Goal: Task Accomplishment & Management: Use online tool/utility

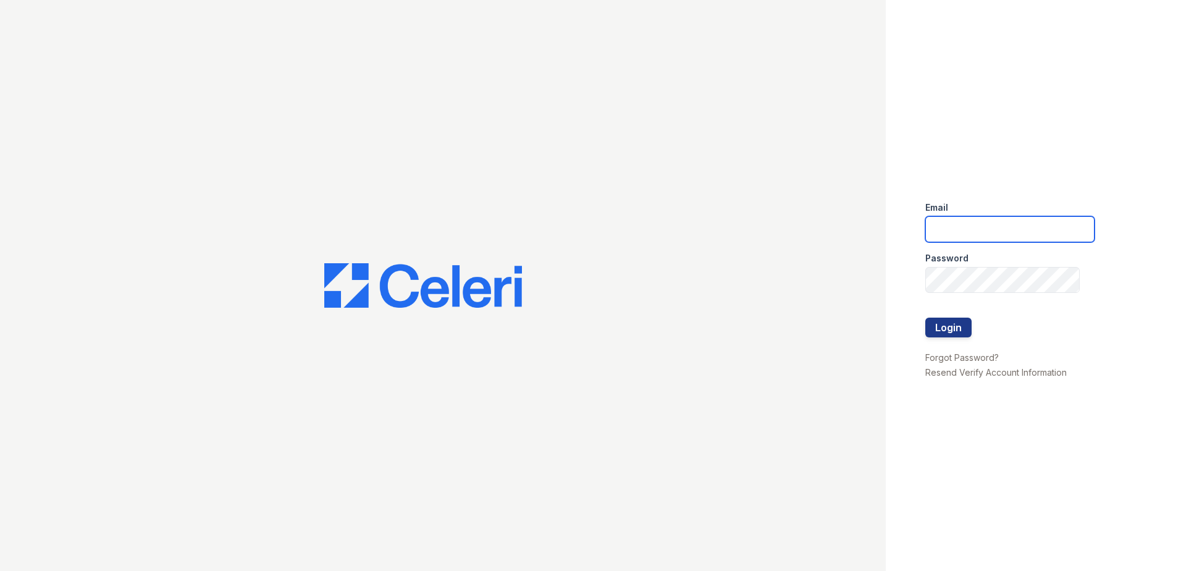
drag, startPoint x: 987, startPoint y: 228, endPoint x: 988, endPoint y: 234, distance: 6.3
click at [986, 230] on input "email" at bounding box center [1010, 229] width 169 height 26
type input "[PERSON_NAME][EMAIL_ADDRESS][PERSON_NAME][DOMAIN_NAME]"
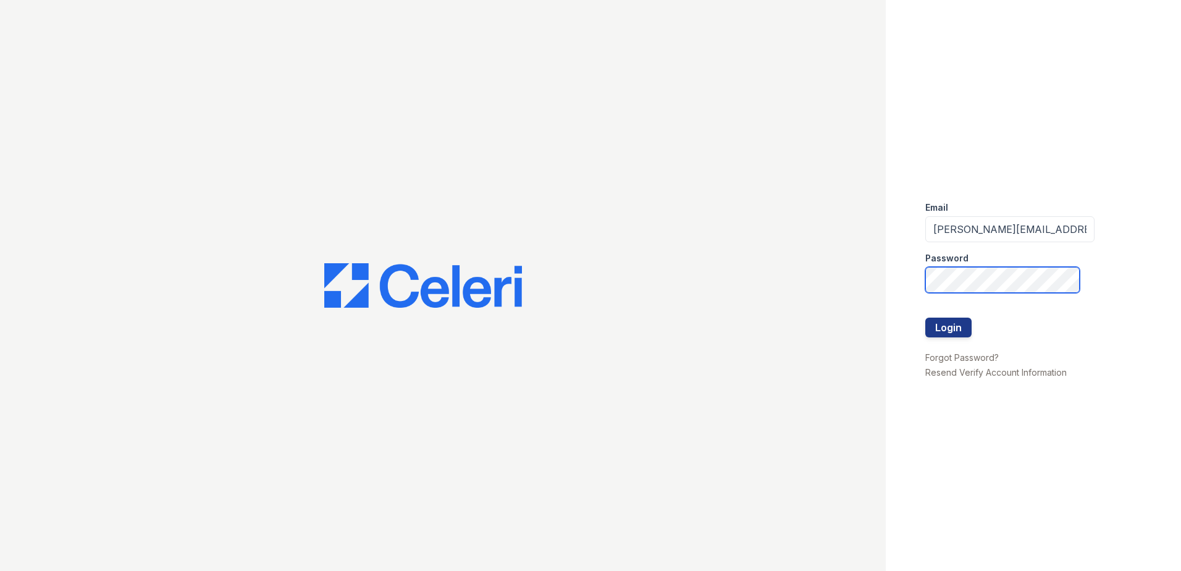
click at [926, 318] on button "Login" at bounding box center [949, 328] width 46 height 20
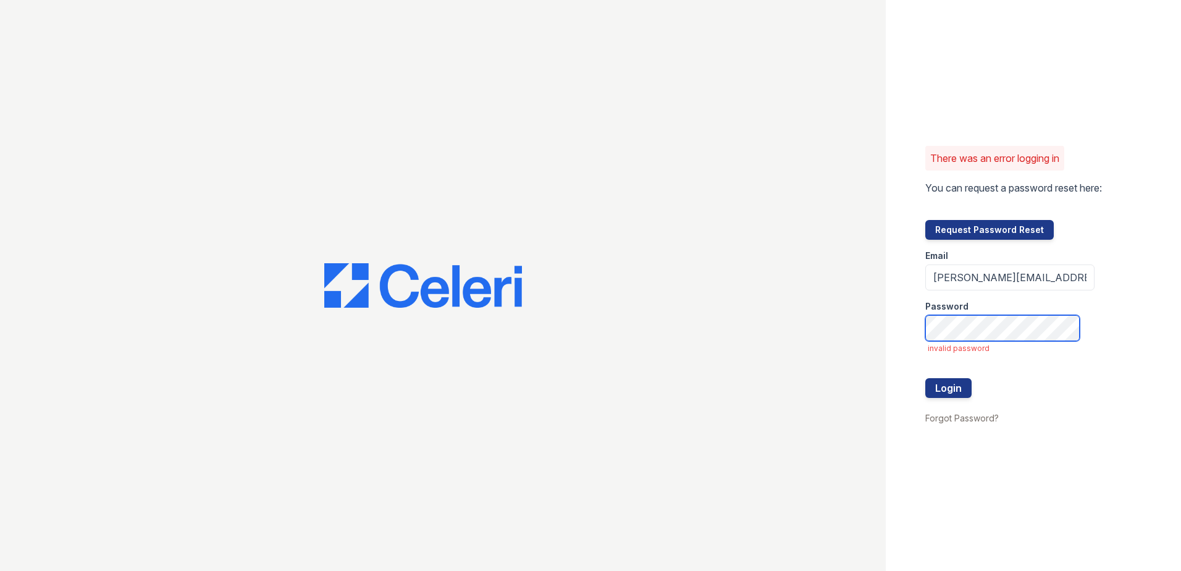
click at [926, 378] on button "Login" at bounding box center [949, 388] width 46 height 20
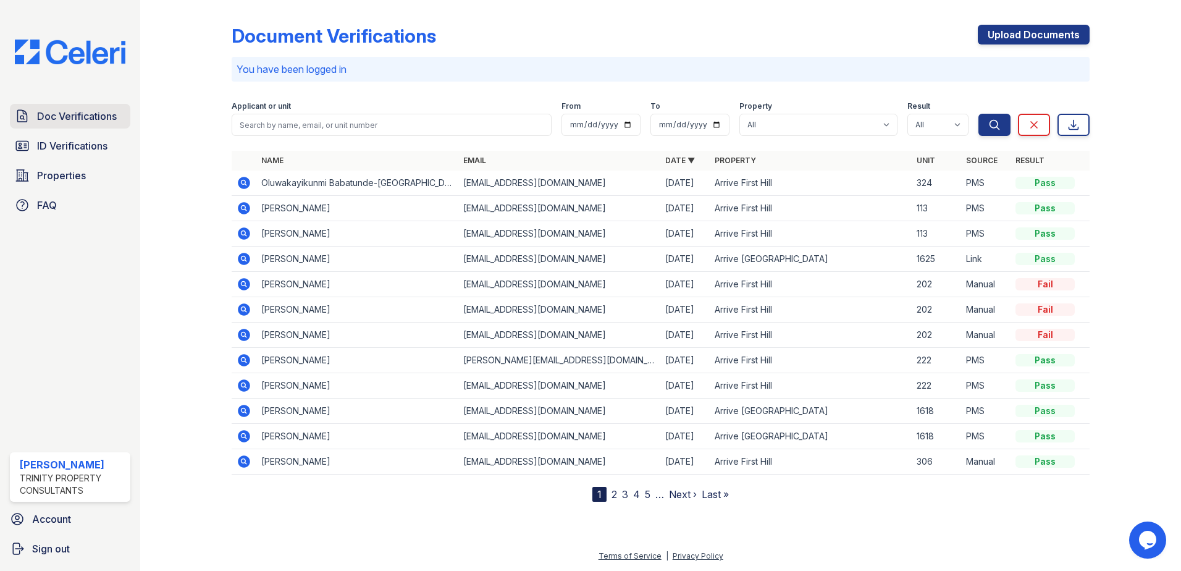
click at [85, 115] on span "Doc Verifications" at bounding box center [77, 116] width 80 height 15
